Goal: Find specific page/section: Find specific page/section

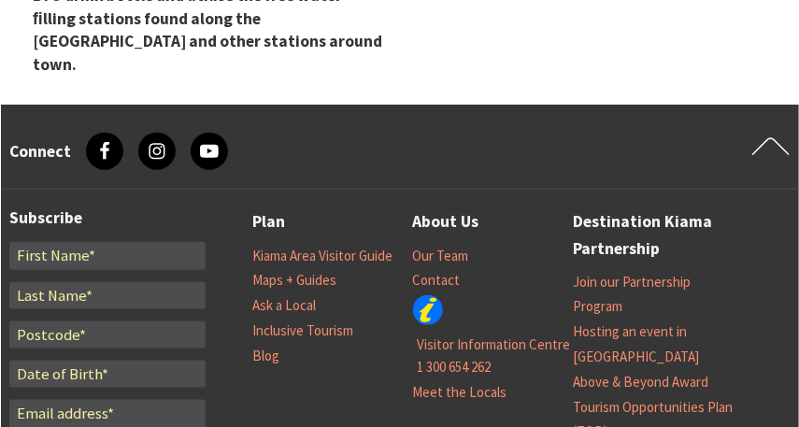
scroll to position [7895, 0]
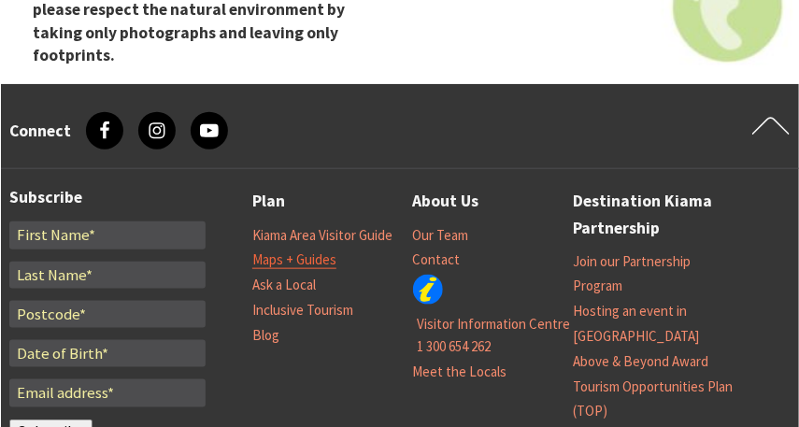
click at [309, 251] on link "Maps + Guides" at bounding box center [294, 260] width 84 height 19
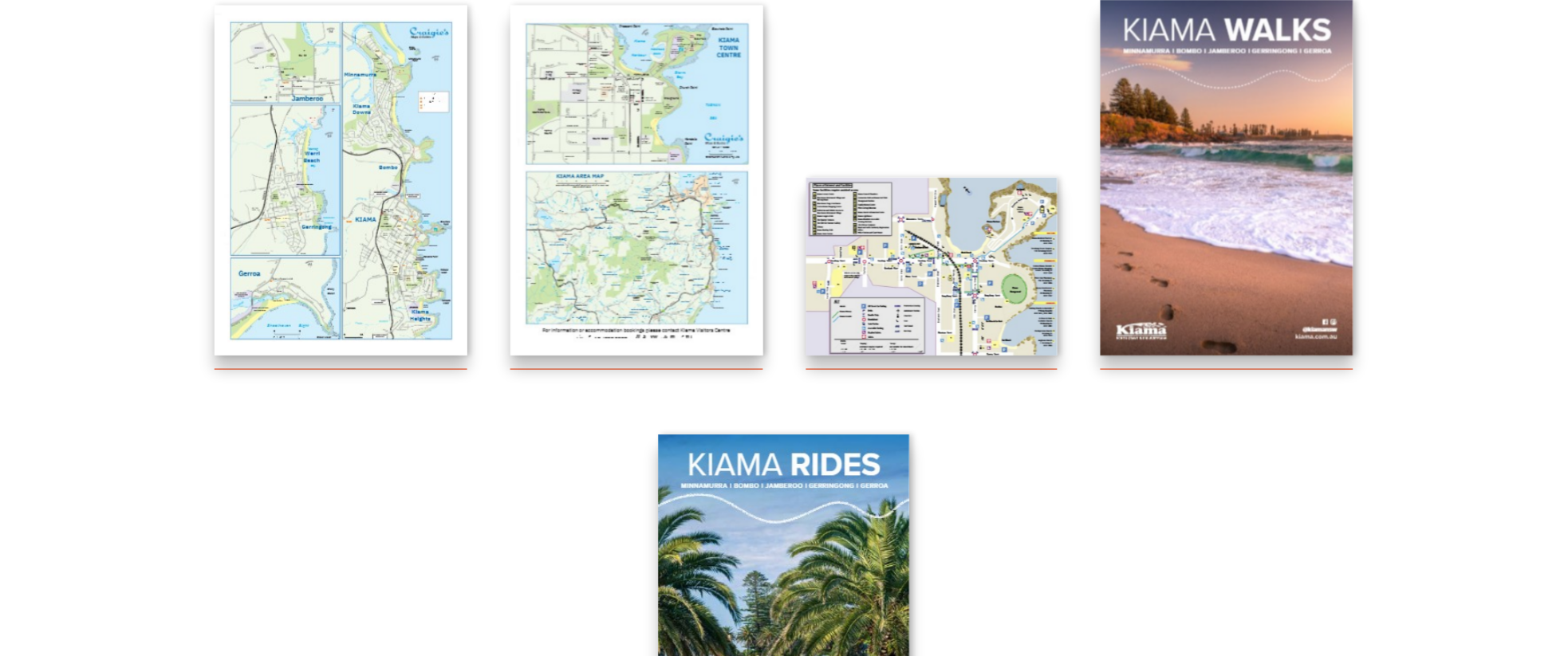
scroll to position [409, 0]
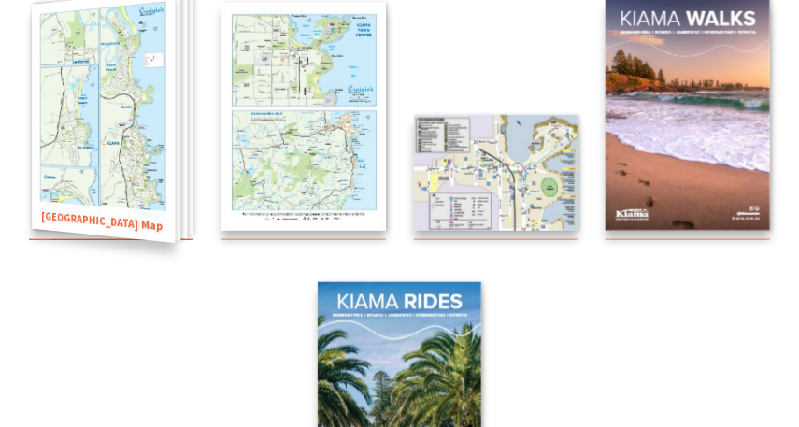
click at [160, 150] on img at bounding box center [103, 117] width 143 height 254
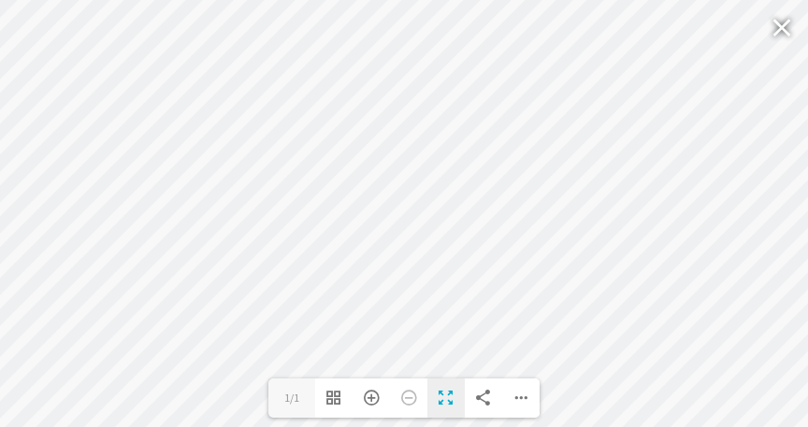
click at [448, 399] on div "Toggle Fullscreen" at bounding box center [445, 398] width 37 height 39
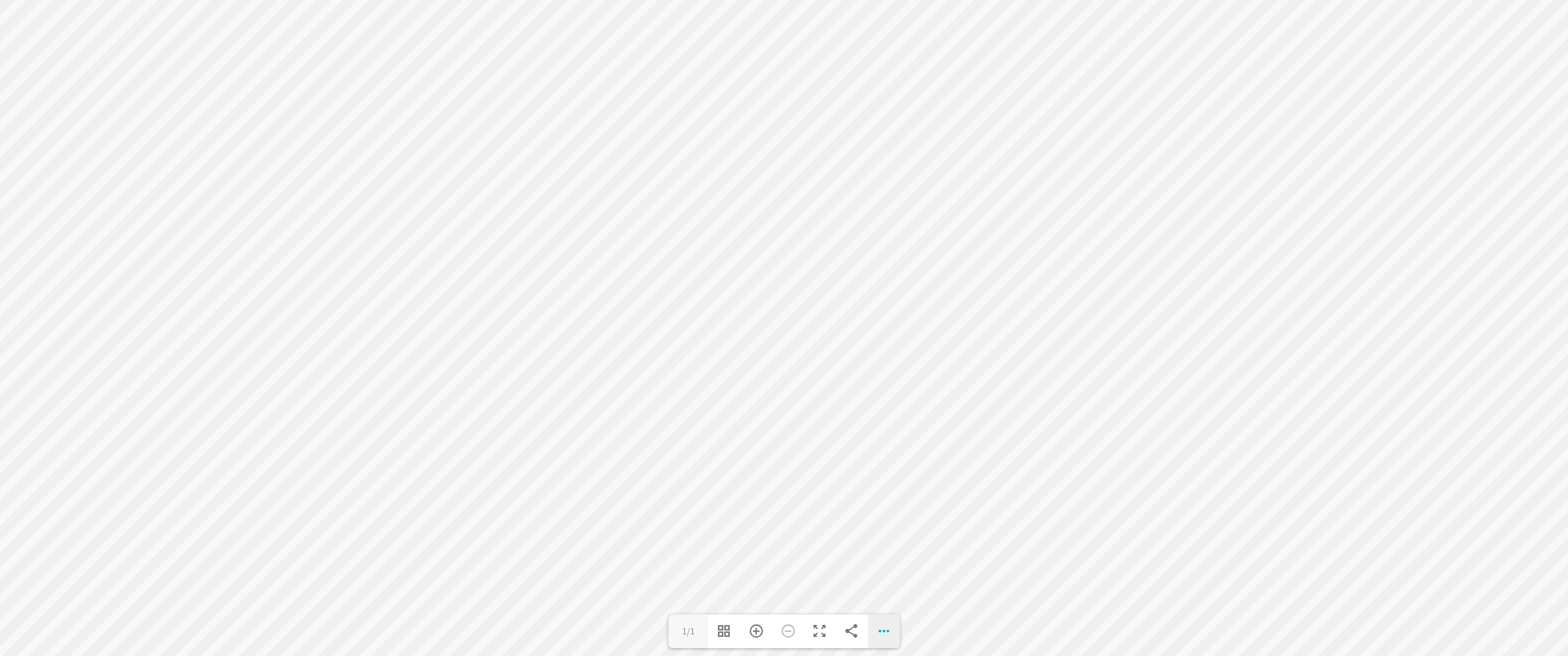
click at [681, 363] on div "Download PDF File Goto First Page Goto Last Page Turn on/off Sound" at bounding box center [883, 631] width 32 height 33
